Goal: Contribute content

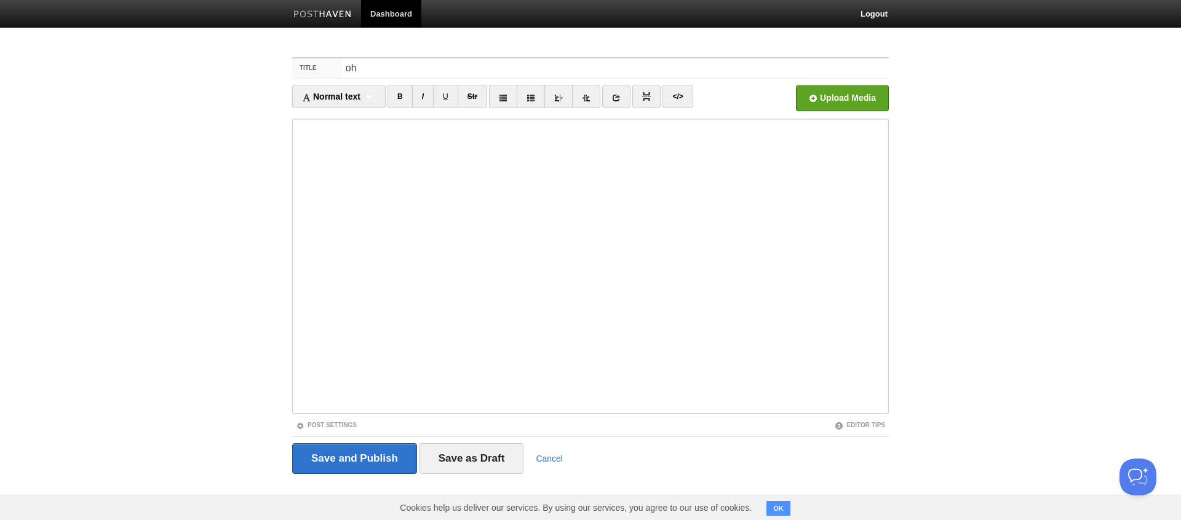
type input "o"
type input "Oh No, Say It Isn't So - Ralphie VI Retires!"
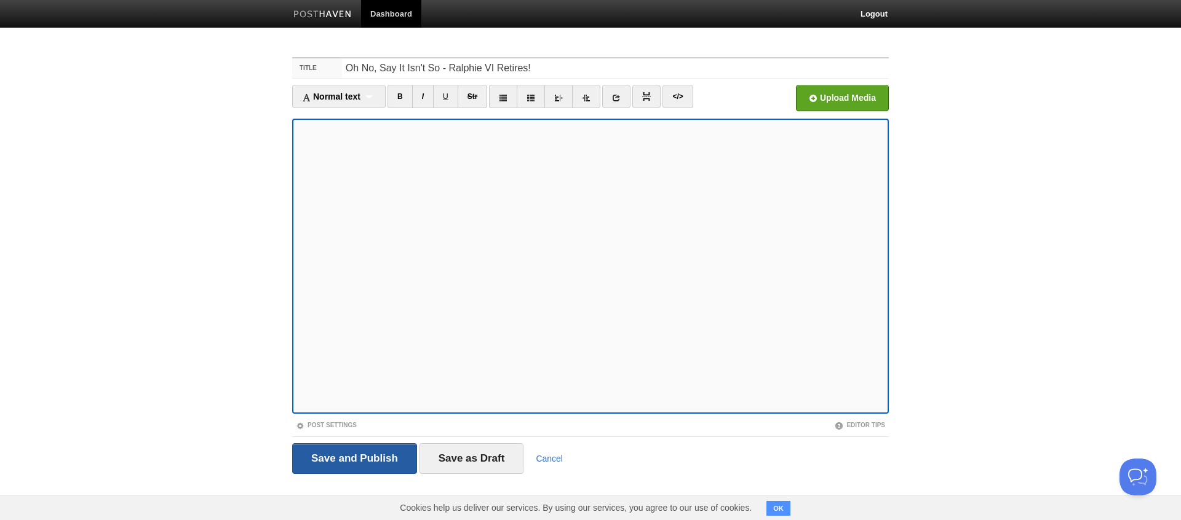
click at [351, 457] on input "Save and Publish" at bounding box center [354, 459] width 125 height 31
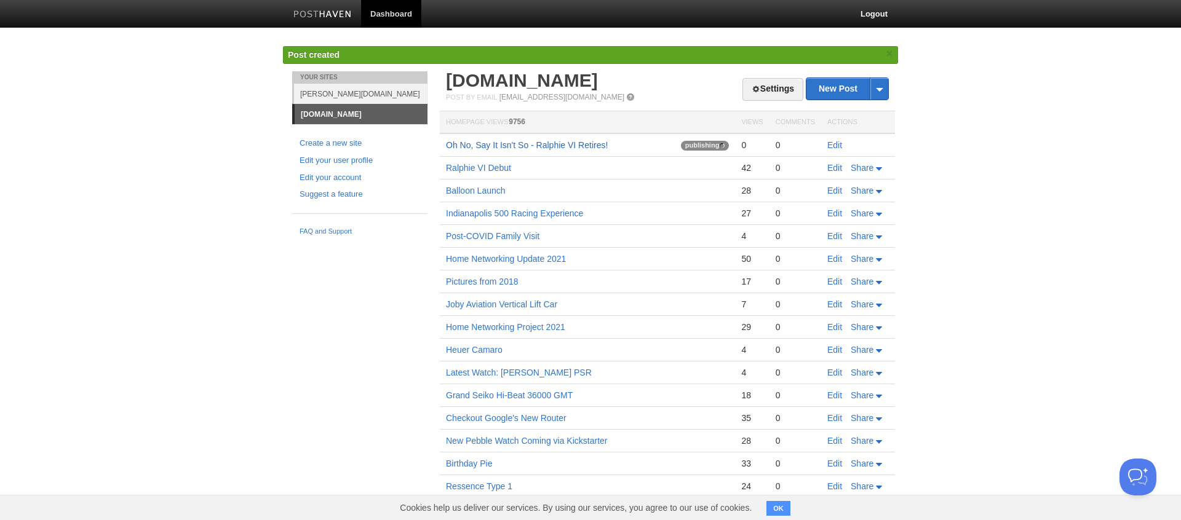
click at [573, 144] on link "Oh No, Say It Isn't So - Ralphie VI Retires!" at bounding box center [527, 145] width 162 height 10
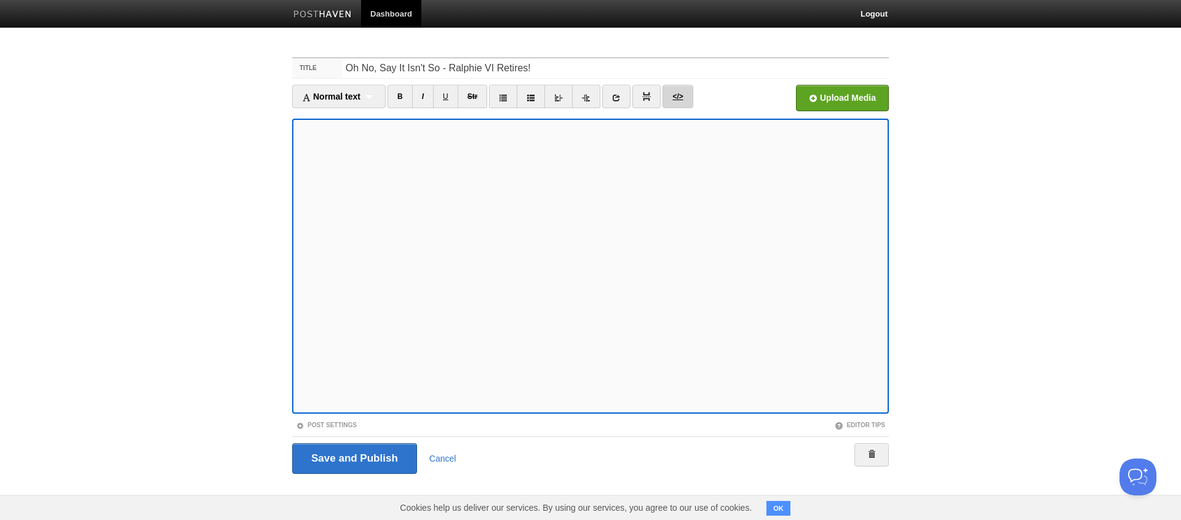
click at [677, 99] on link "</>" at bounding box center [678, 96] width 30 height 23
type textarea "<p>The [GEOGRAPHIC_DATA][US_STATE]'s iconic live buffalo [PERSON_NAME], nicknam…"
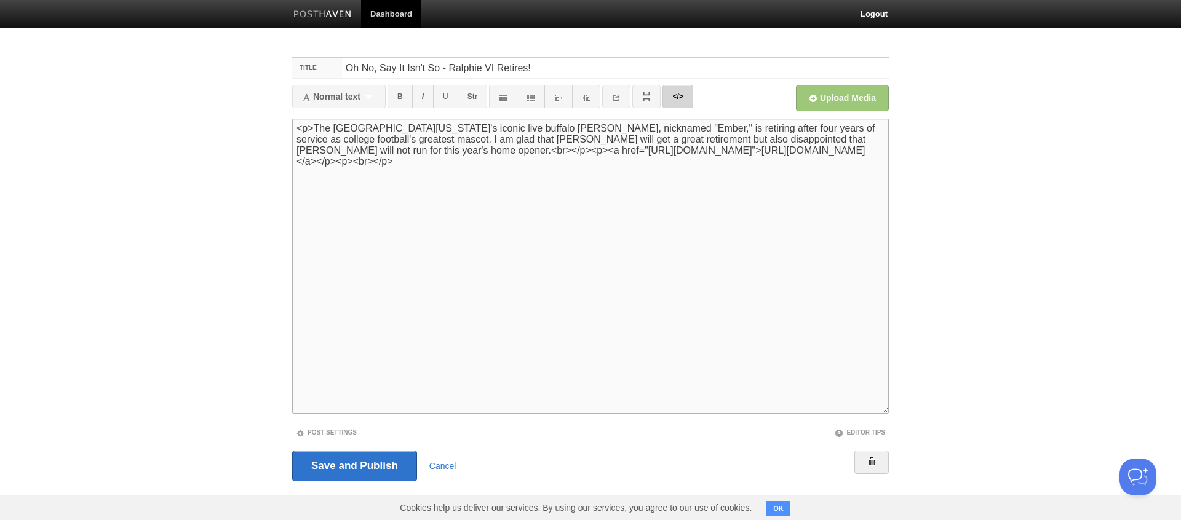
click at [677, 99] on link "</>" at bounding box center [678, 96] width 30 height 23
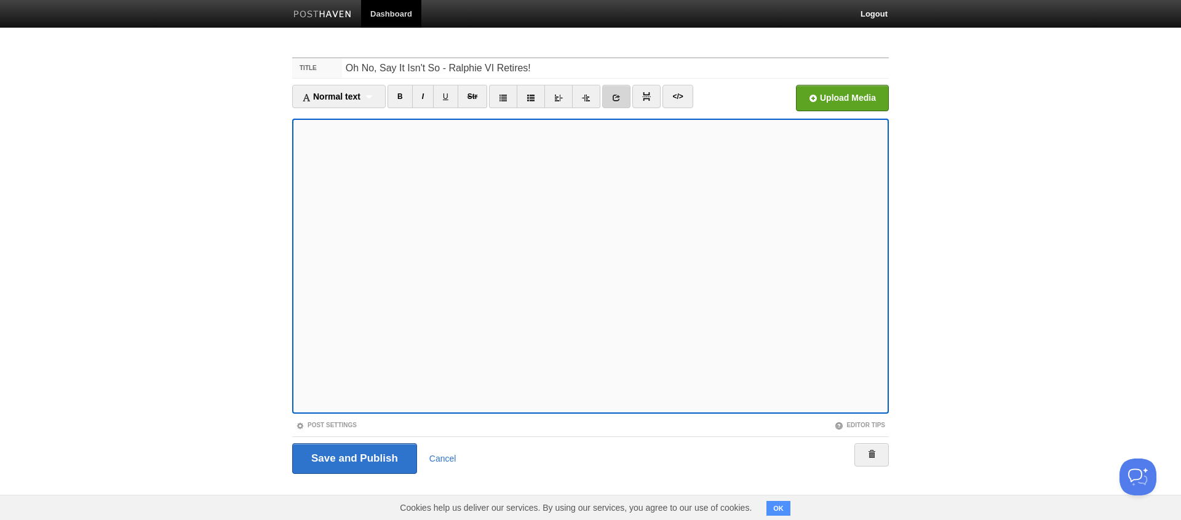
click at [621, 100] on icon at bounding box center [616, 98] width 9 height 9
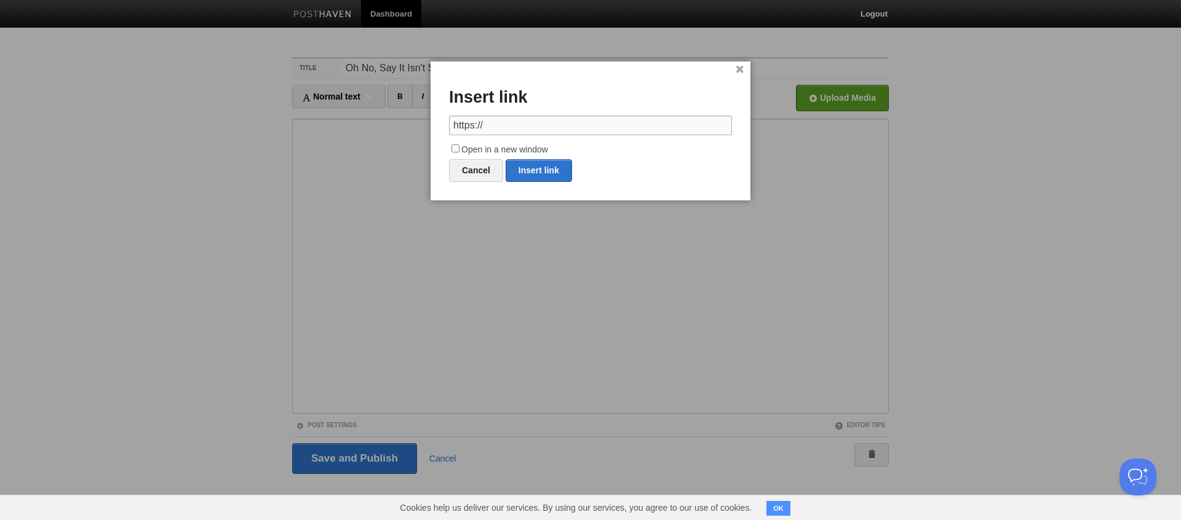
paste input "[DOMAIN_NAME][URL]"
click at [520, 127] on input "[URL][DOMAIN_NAME]" at bounding box center [590, 126] width 283 height 20
paste input "text"
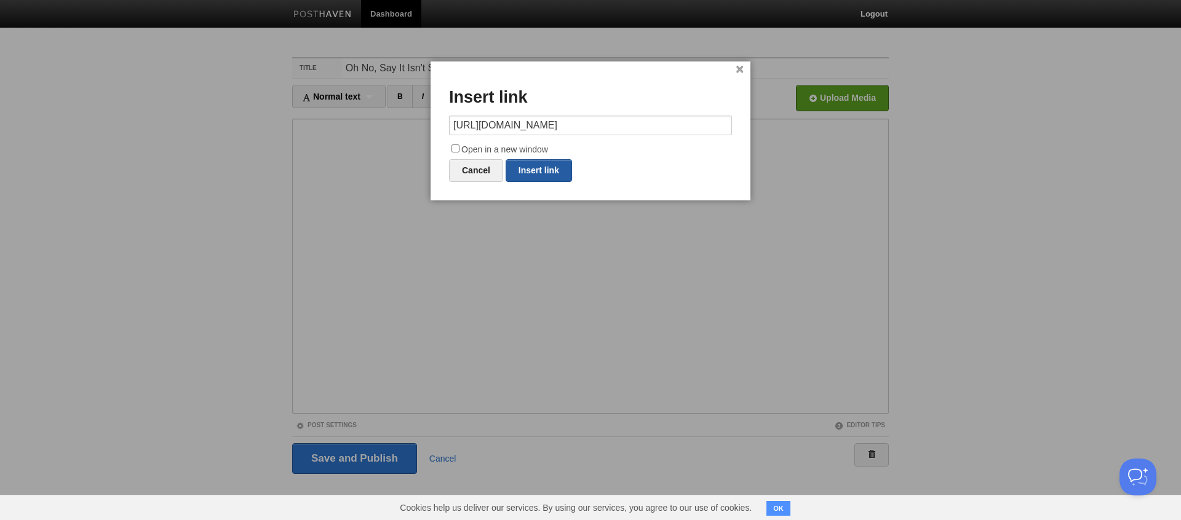
click at [532, 167] on link "Insert link" at bounding box center [539, 170] width 66 height 23
type input "https://"
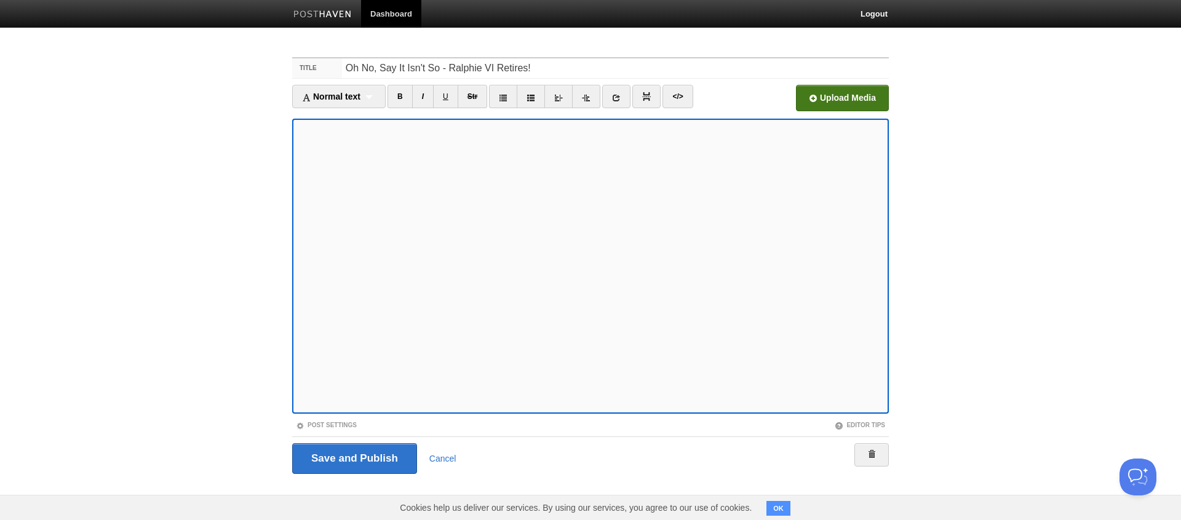
click at [848, 103] on input "Open in a new window" at bounding box center [471, 101] width 931 height 63
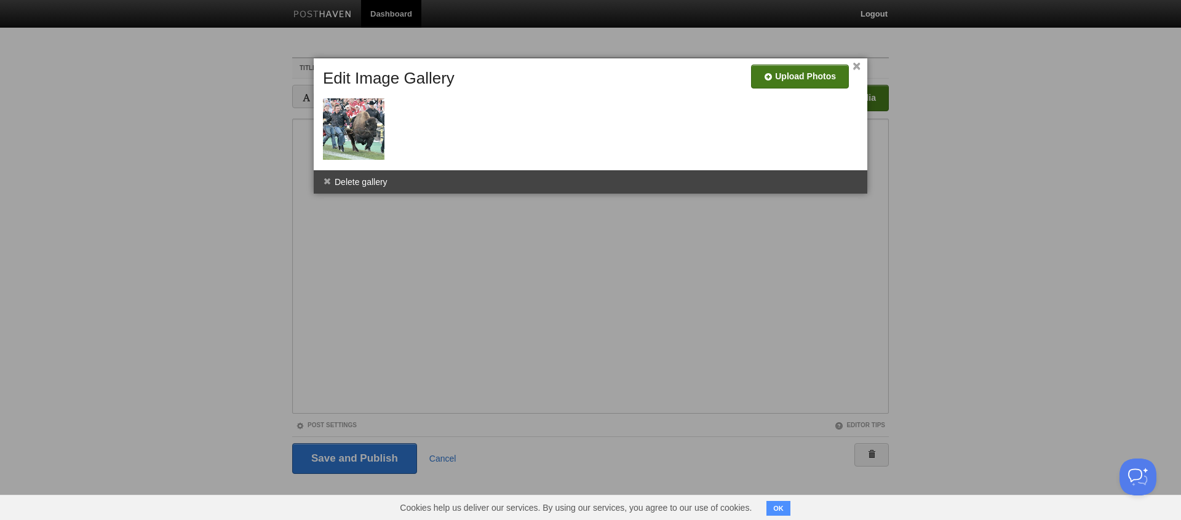
click at [822, 78] on input "file" at bounding box center [431, 81] width 931 height 63
click at [858, 68] on link "×" at bounding box center [857, 66] width 8 height 7
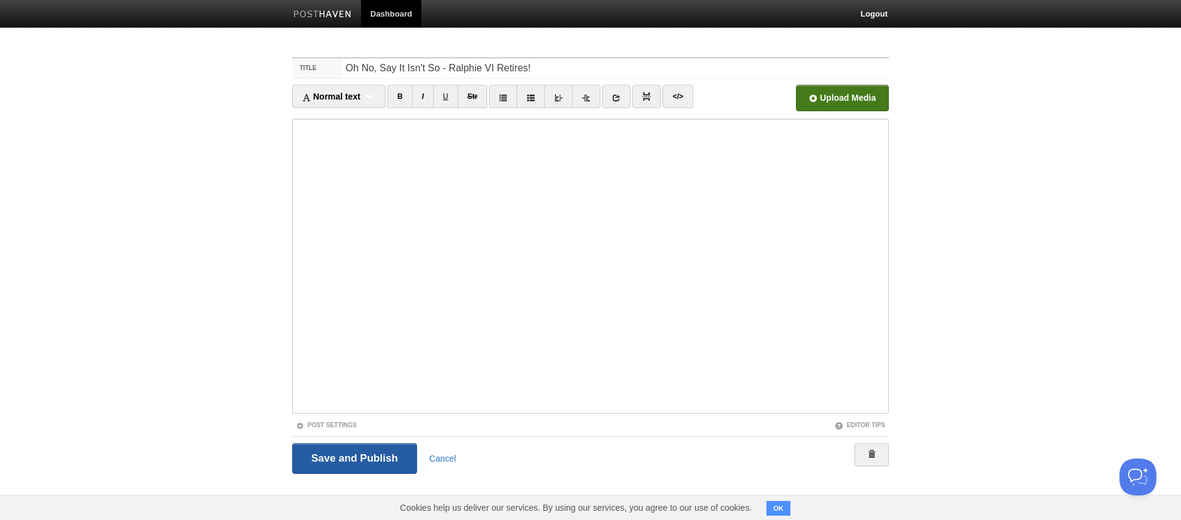
click at [386, 457] on input "Save and Publish" at bounding box center [354, 459] width 125 height 31
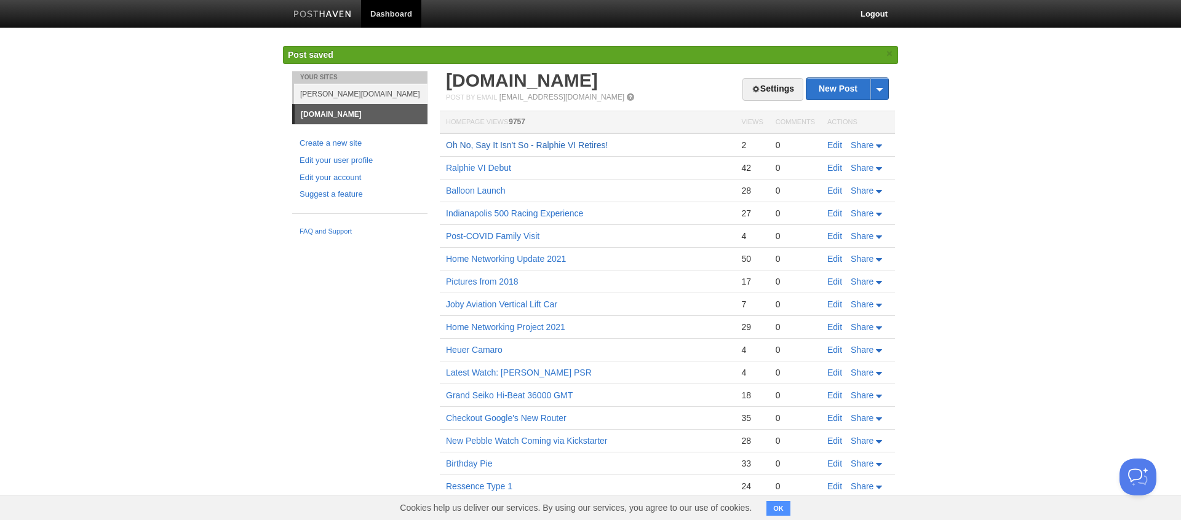
click at [474, 148] on link "Oh No, Say It Isn't So - Ralphie VI Retires!" at bounding box center [527, 145] width 162 height 10
